Goal: Task Accomplishment & Management: Manage account settings

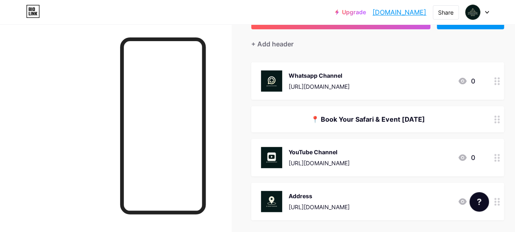
scroll to position [122, 0]
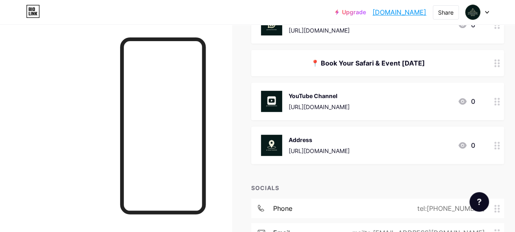
click at [496, 102] on div at bounding box center [497, 101] width 14 height 37
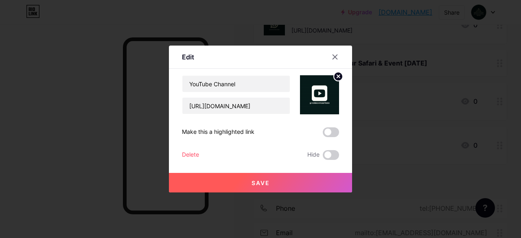
click at [184, 156] on div "Delete" at bounding box center [190, 155] width 17 height 10
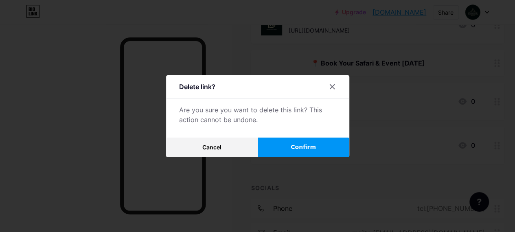
click at [307, 151] on span "Confirm" at bounding box center [303, 147] width 25 height 9
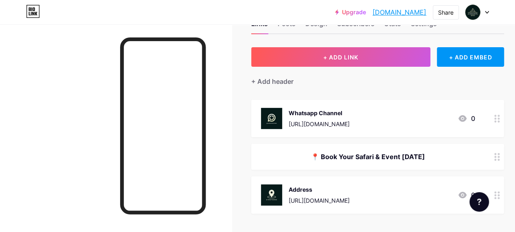
scroll to position [0, 0]
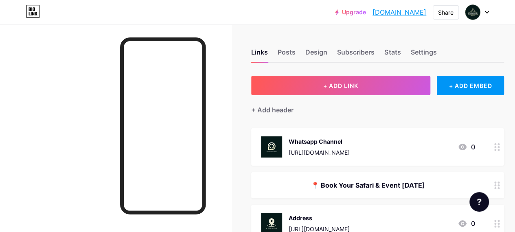
click at [499, 145] on icon at bounding box center [497, 147] width 6 height 8
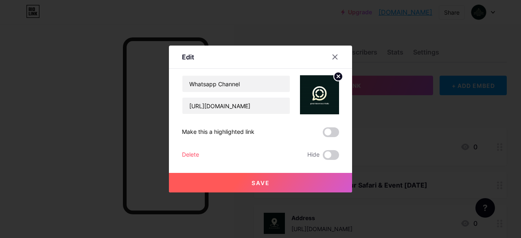
click at [190, 155] on div "Delete" at bounding box center [190, 155] width 17 height 10
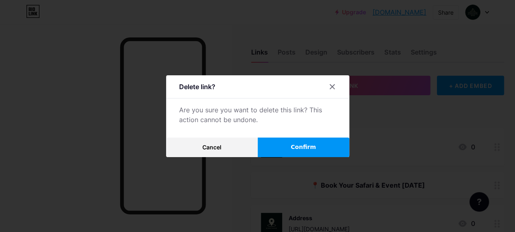
click at [312, 149] on span "Confirm" at bounding box center [303, 147] width 25 height 9
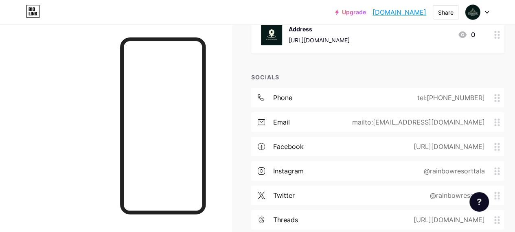
scroll to position [163, 0]
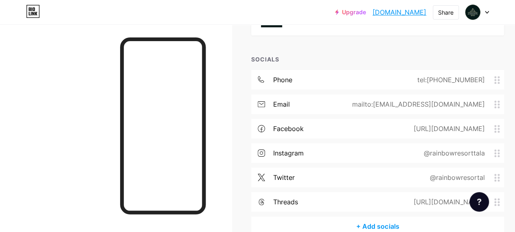
click at [419, 124] on div "[URL][DOMAIN_NAME]" at bounding box center [447, 129] width 94 height 10
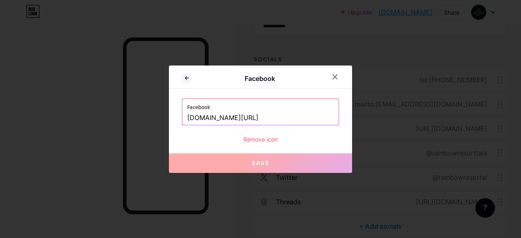
click at [259, 137] on div "Remove icon" at bounding box center [260, 139] width 157 height 9
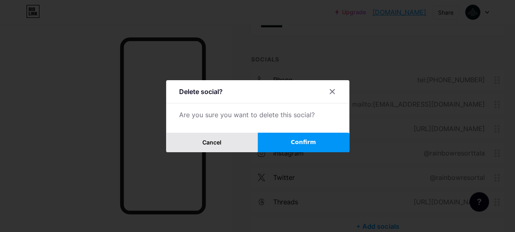
click at [218, 146] on span "Cancel" at bounding box center [211, 142] width 19 height 7
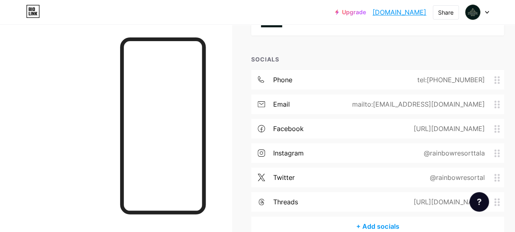
click at [400, 129] on div "[URL][DOMAIN_NAME]" at bounding box center [447, 129] width 94 height 10
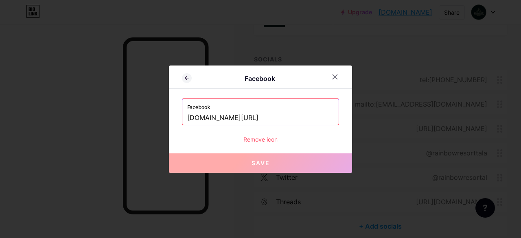
click at [264, 141] on div "Remove icon" at bounding box center [260, 139] width 157 height 9
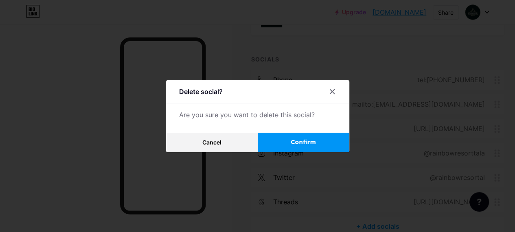
click at [287, 146] on button "Confirm" at bounding box center [304, 143] width 92 height 20
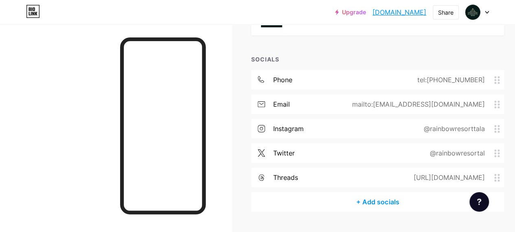
click at [293, 151] on div "twitter" at bounding box center [284, 153] width 22 height 10
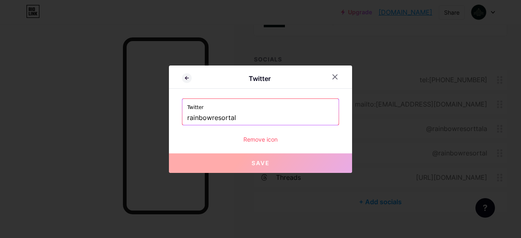
click at [257, 140] on div "Remove icon" at bounding box center [260, 139] width 157 height 9
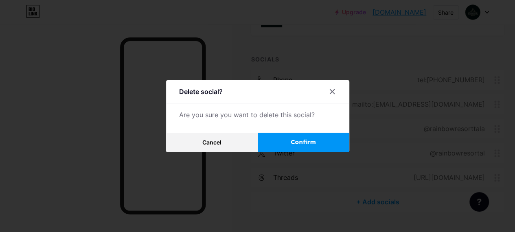
click at [285, 147] on button "Confirm" at bounding box center [304, 143] width 92 height 20
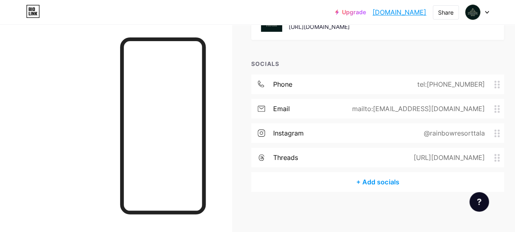
click at [297, 136] on div "instagram" at bounding box center [288, 133] width 31 height 10
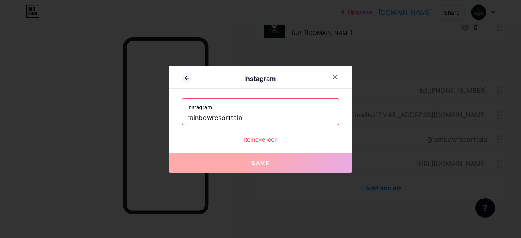
click at [260, 141] on div "Remove icon" at bounding box center [260, 139] width 157 height 9
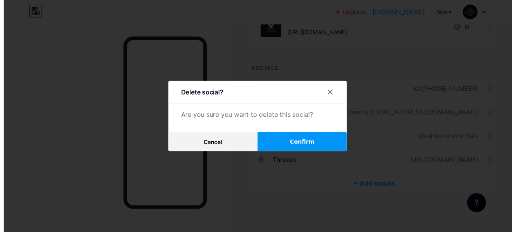
scroll to position [158, 0]
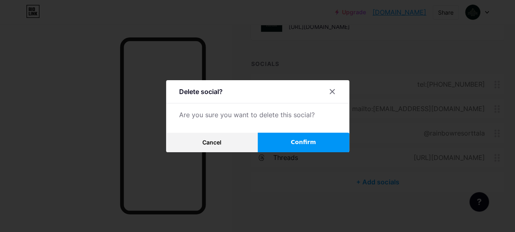
click at [294, 145] on button "Confirm" at bounding box center [304, 143] width 92 height 20
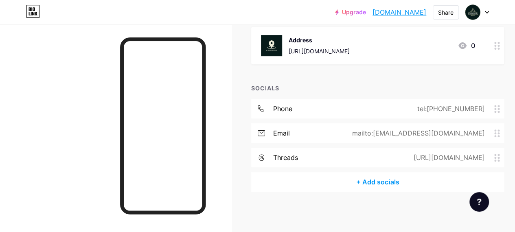
click at [297, 159] on div "threads" at bounding box center [285, 158] width 25 height 10
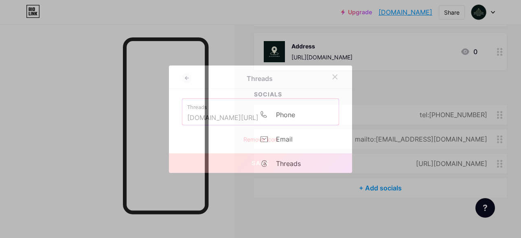
click at [259, 140] on div "Remove icon" at bounding box center [260, 139] width 157 height 9
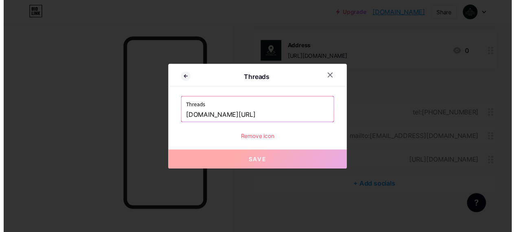
scroll to position [134, 0]
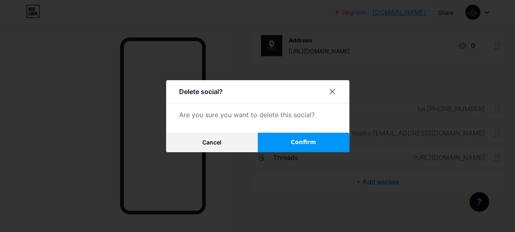
click at [297, 150] on button "Confirm" at bounding box center [304, 143] width 92 height 20
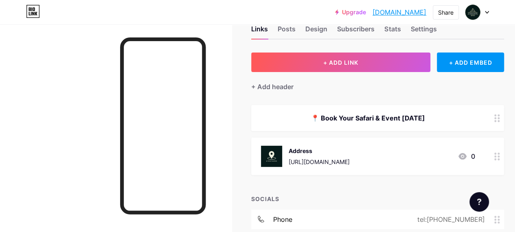
scroll to position [0, 0]
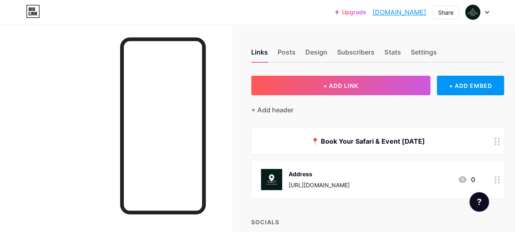
click at [484, 11] on div at bounding box center [477, 12] width 24 height 15
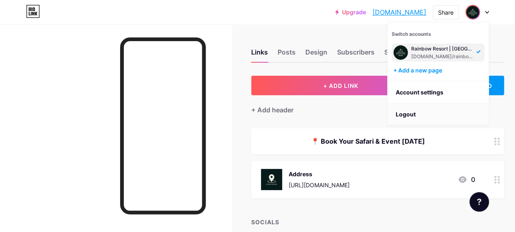
click at [408, 113] on li "Logout" at bounding box center [438, 114] width 101 height 22
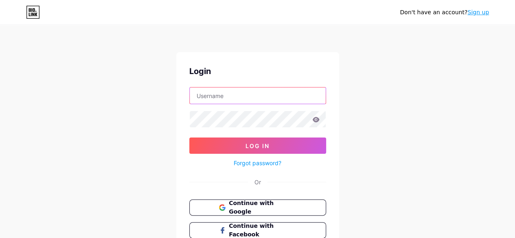
type input "[EMAIL_ADDRESS][DOMAIN_NAME]"
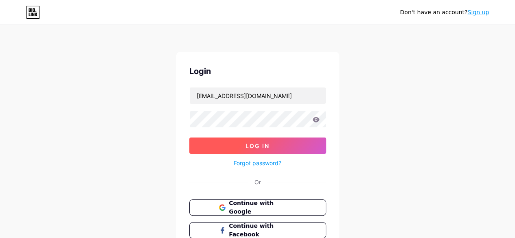
click at [275, 146] on button "Log In" at bounding box center [257, 146] width 137 height 16
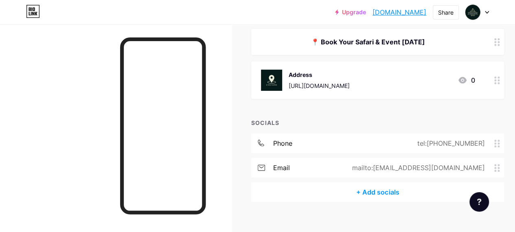
scroll to position [110, 0]
